Goal: Check status: Check status

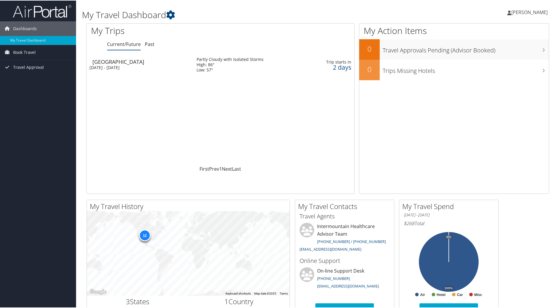
click at [109, 65] on div "[DATE] - [DATE]" at bounding box center [139, 66] width 98 height 5
click at [127, 64] on div "[GEOGRAPHIC_DATA]" at bounding box center [141, 61] width 98 height 5
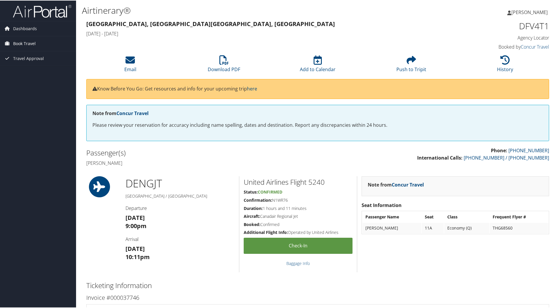
click at [25, 44] on span "Book Travel" at bounding box center [24, 43] width 23 height 15
click at [33, 30] on span "Dashboards" at bounding box center [25, 28] width 24 height 15
click at [33, 38] on link "My Travel Dashboard" at bounding box center [38, 39] width 76 height 9
